Goal: Task Accomplishment & Management: Manage account settings

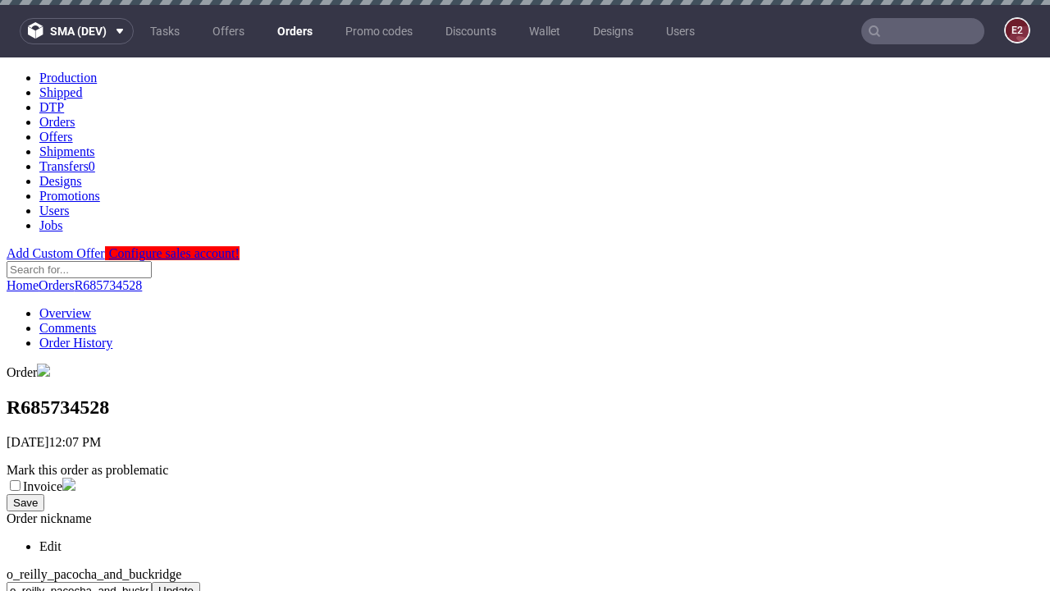
scroll to position [627, 0]
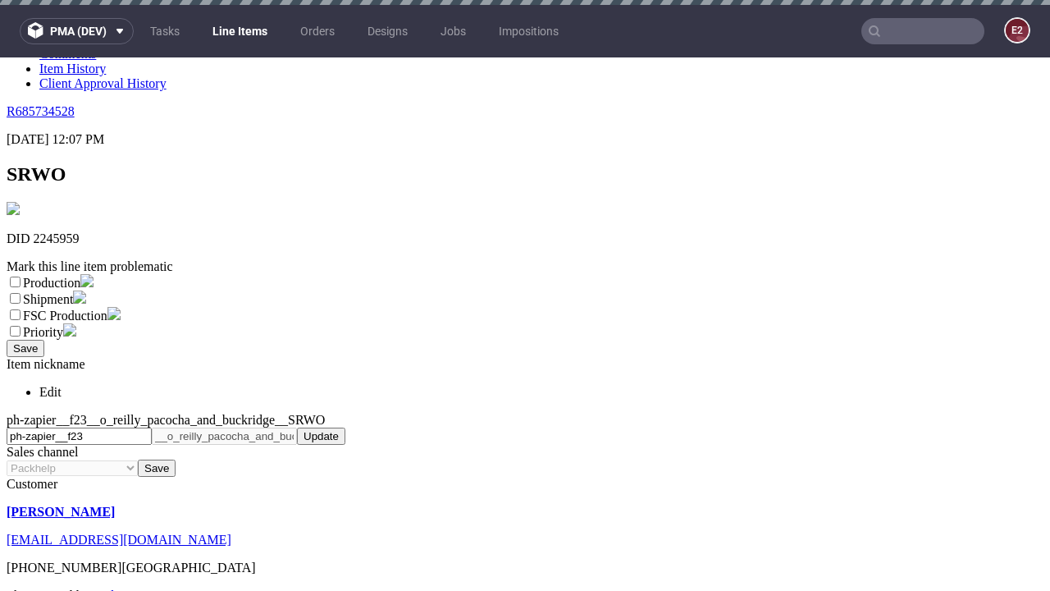
scroll to position [5, 0]
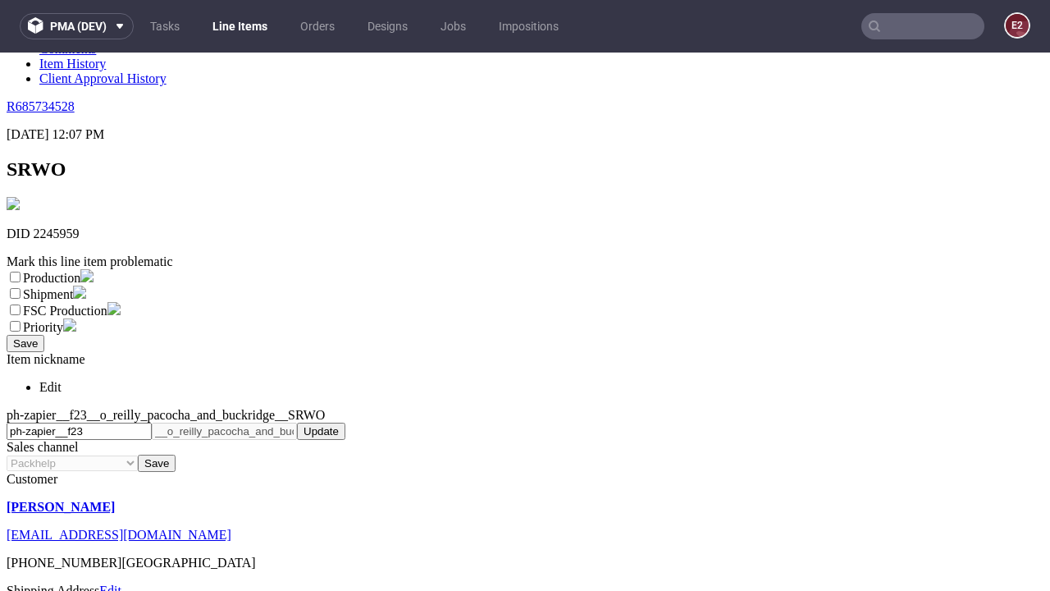
select select "dtp_ca_needed"
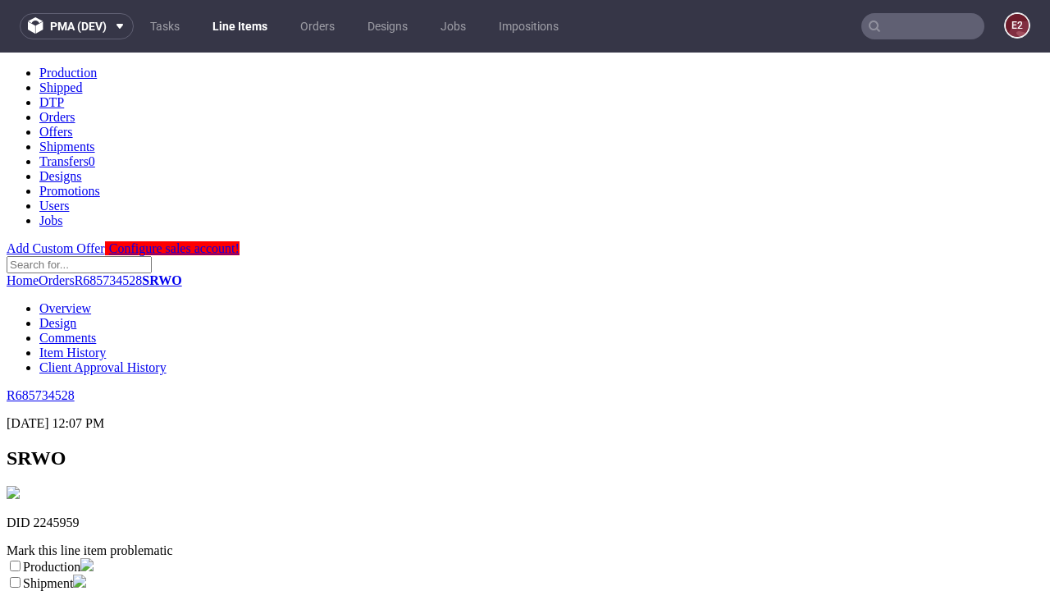
scroll to position [0, 0]
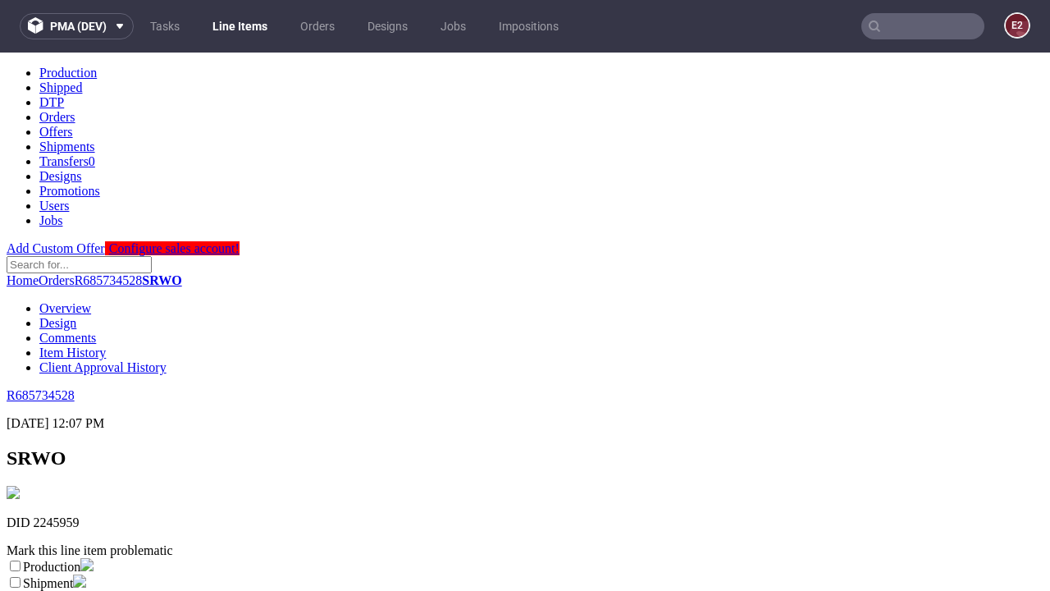
checkbox input "true"
